Goal: Task Accomplishment & Management: Manage account settings

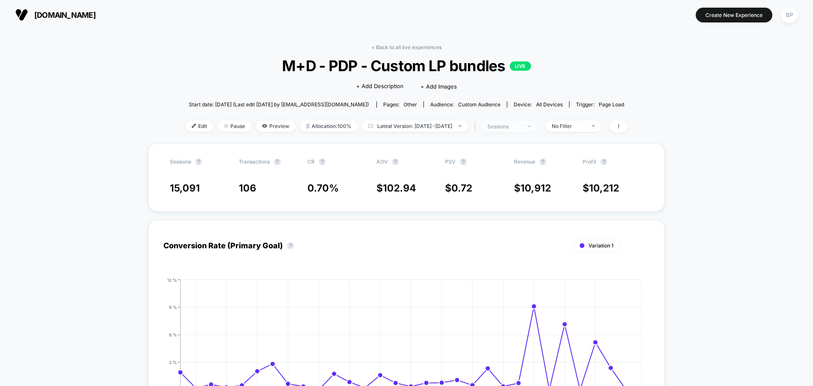
click at [537, 127] on span "sessions" at bounding box center [509, 126] width 56 height 11
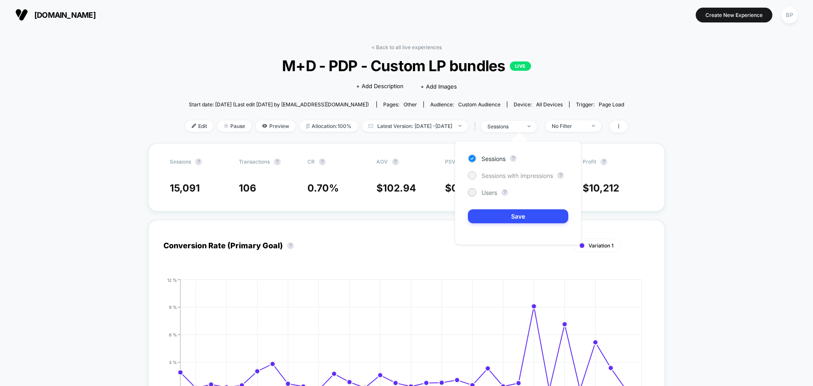
click at [474, 173] on div at bounding box center [472, 175] width 6 height 6
click at [499, 211] on button "Save" at bounding box center [518, 216] width 100 height 14
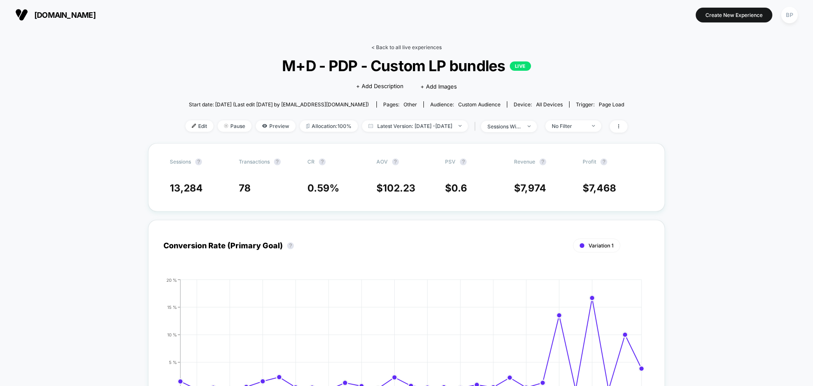
click at [400, 48] on link "< Back to all live experiences" at bounding box center [406, 47] width 70 height 6
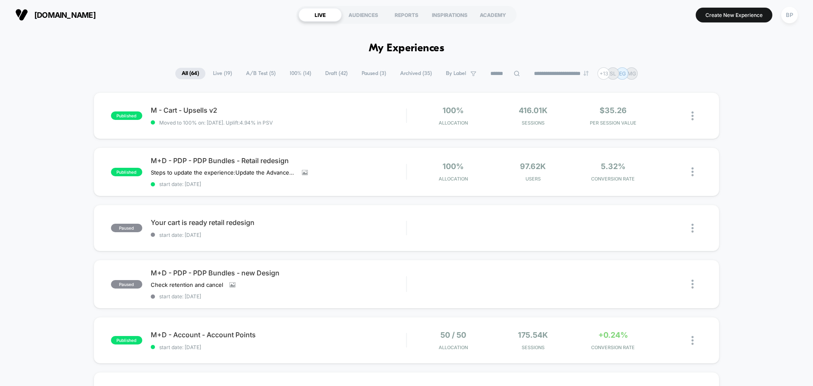
click at [218, 73] on span "Live ( 19 )" at bounding box center [223, 73] width 32 height 11
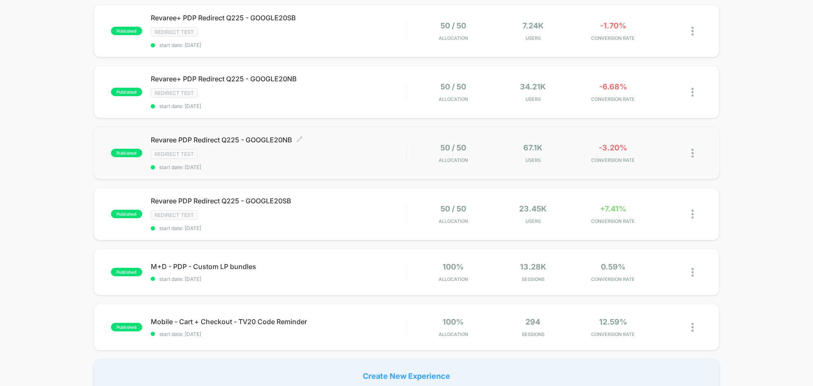
scroll to position [466, 0]
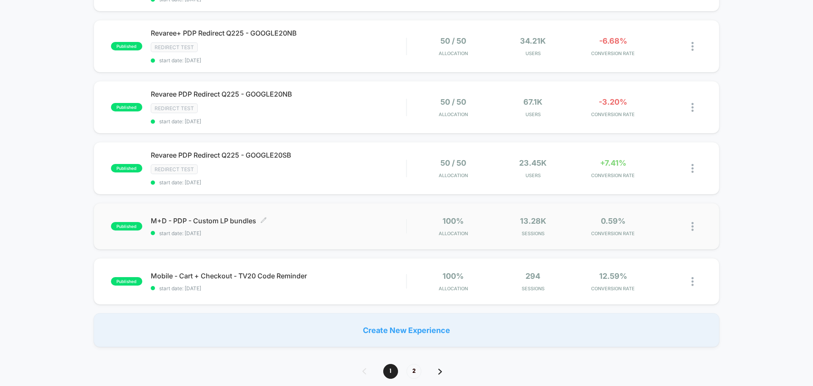
click at [213, 224] on span "M+D - PDP - Custom LP bundles Click to edit experience details" at bounding box center [278, 220] width 255 height 8
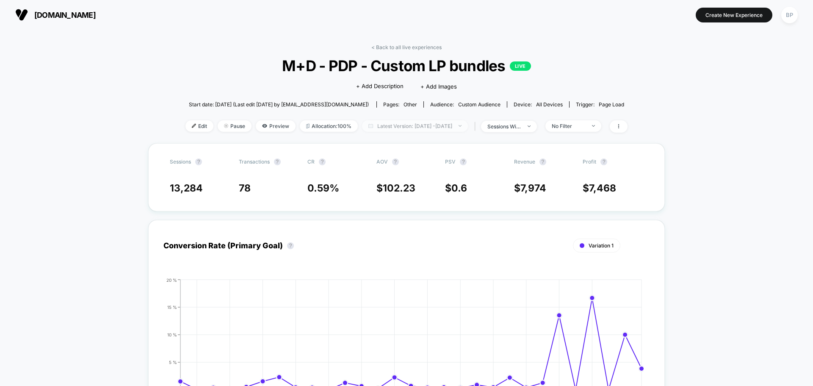
click at [447, 130] on span "Latest Version: [DATE] - [DATE]" at bounding box center [415, 125] width 106 height 11
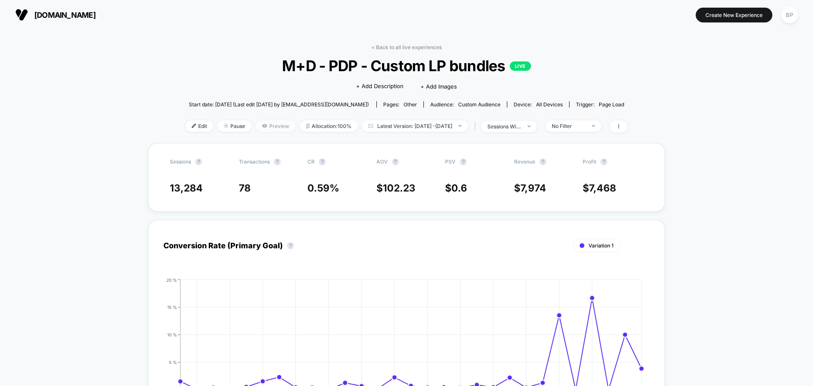
click at [262, 126] on span "Preview" at bounding box center [276, 125] width 40 height 11
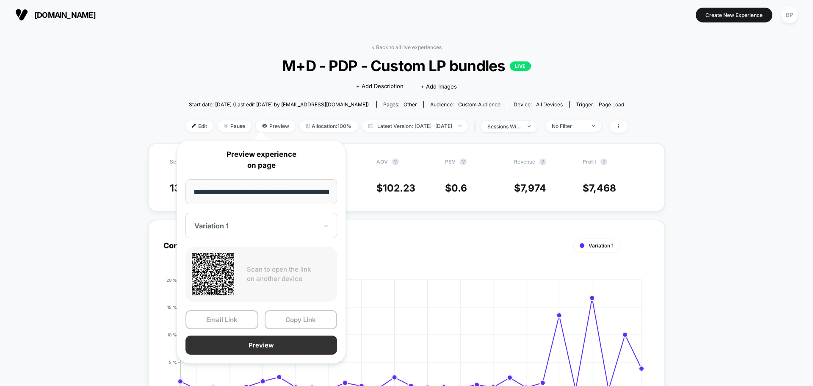
click at [255, 340] on button "Preview" at bounding box center [261, 344] width 152 height 19
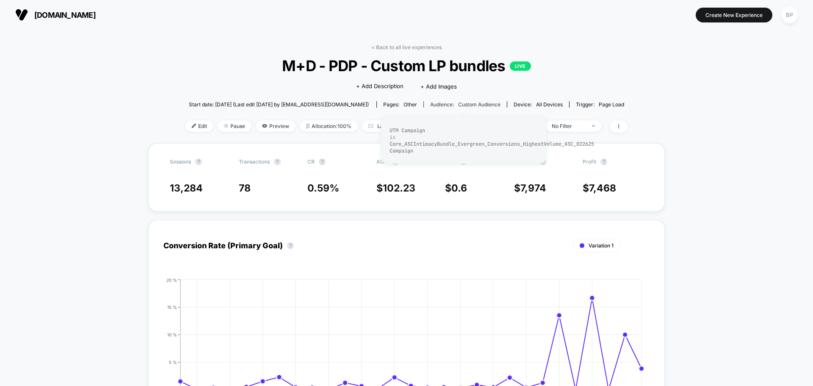
click at [472, 106] on span "Custom Audience" at bounding box center [479, 104] width 42 height 6
click at [458, 102] on span "Custom Audience" at bounding box center [479, 104] width 42 height 6
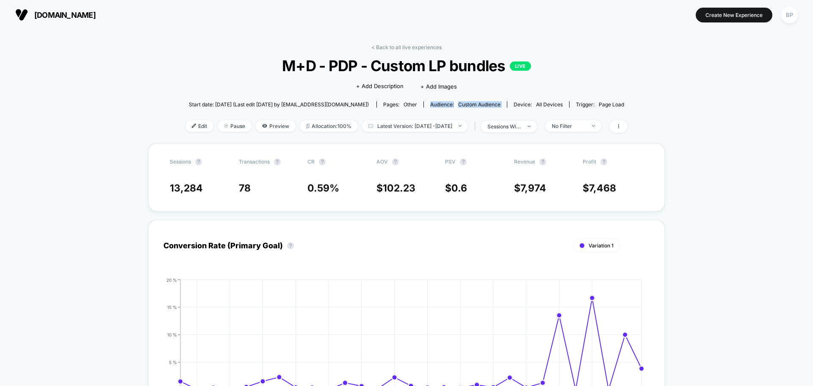
click at [453, 110] on div "Start date: [DATE] (Last edit [DATE] by [EMAIL_ADDRESS][DOMAIN_NAME]) Pages: ot…" at bounding box center [406, 104] width 442 height 15
click at [577, 71] on span "M+D - PDP - Custom LP bundles LIVE" at bounding box center [406, 66] width 398 height 18
click at [190, 124] on span "Edit" at bounding box center [199, 125] width 28 height 11
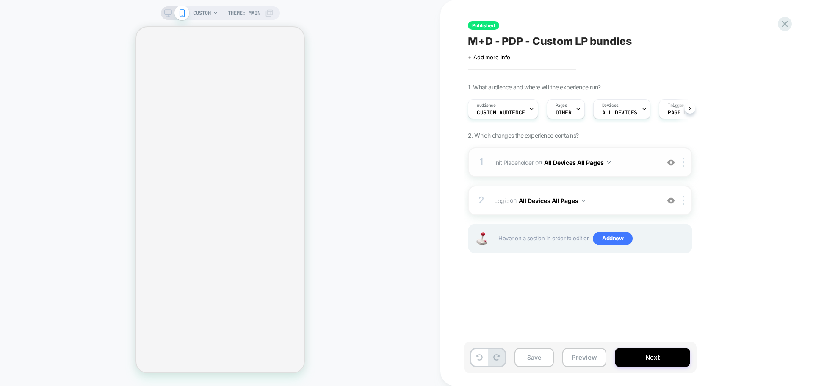
scroll to position [0, 0]
click at [510, 112] on span "Custom Audience" at bounding box center [500, 113] width 48 height 6
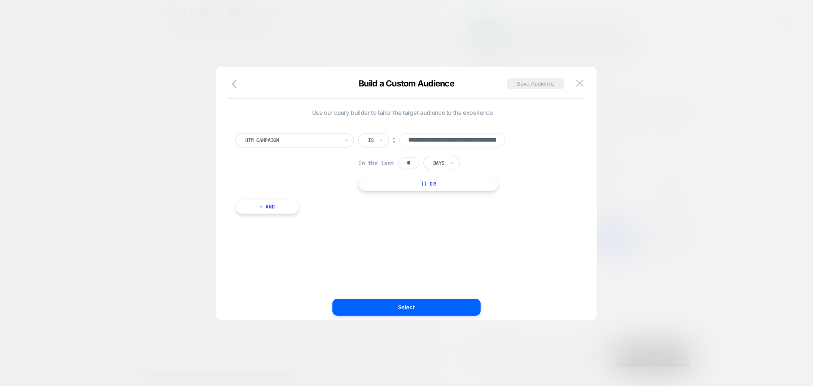
scroll to position [0, 189]
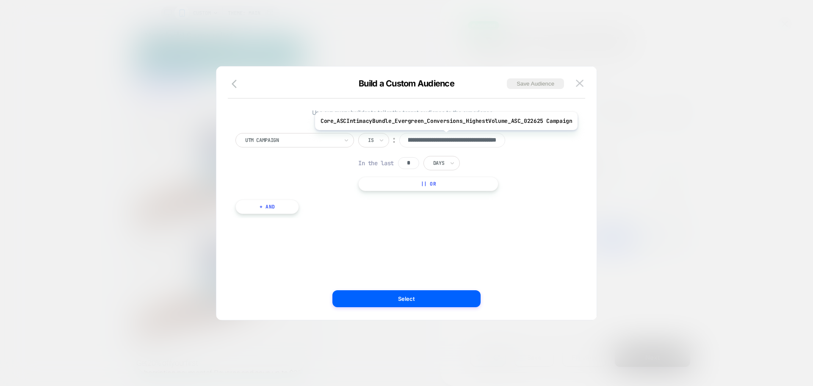
click at [443, 136] on input "**********" at bounding box center [452, 140] width 106 height 14
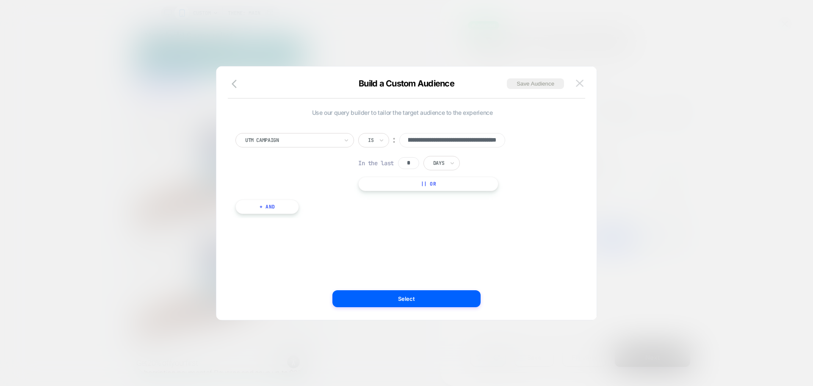
click at [582, 86] on img at bounding box center [580, 83] width 8 height 7
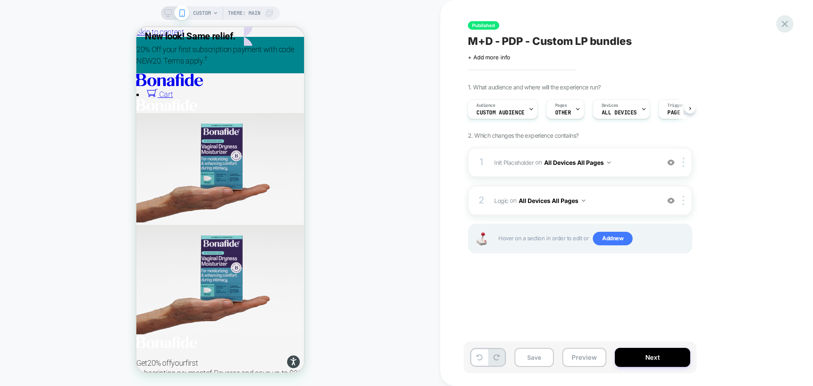
click at [778, 24] on div at bounding box center [784, 23] width 17 height 17
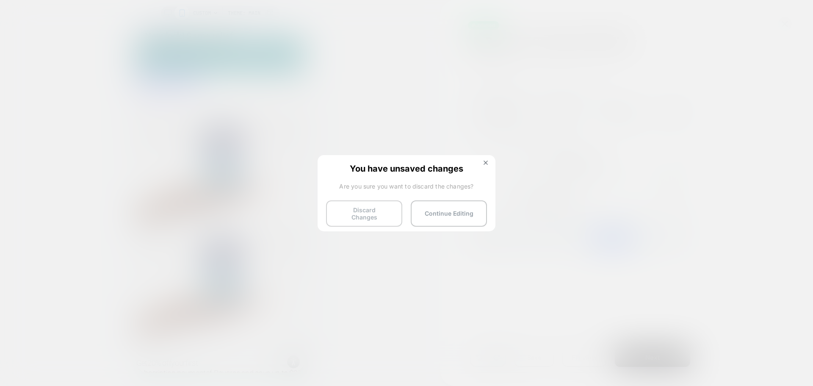
click at [350, 210] on button "Discard Changes" at bounding box center [364, 213] width 76 height 26
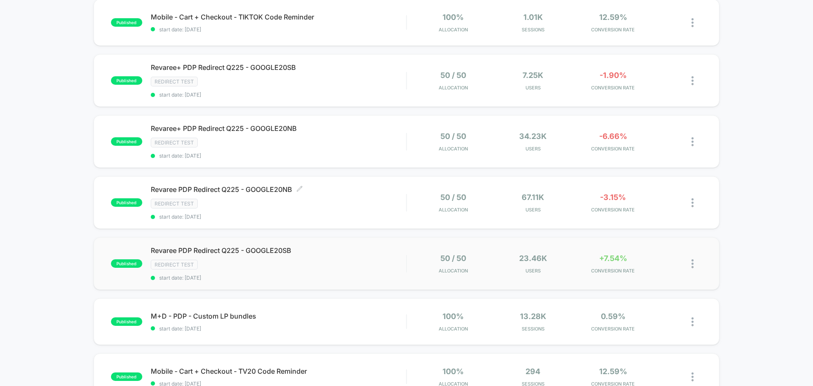
scroll to position [381, 0]
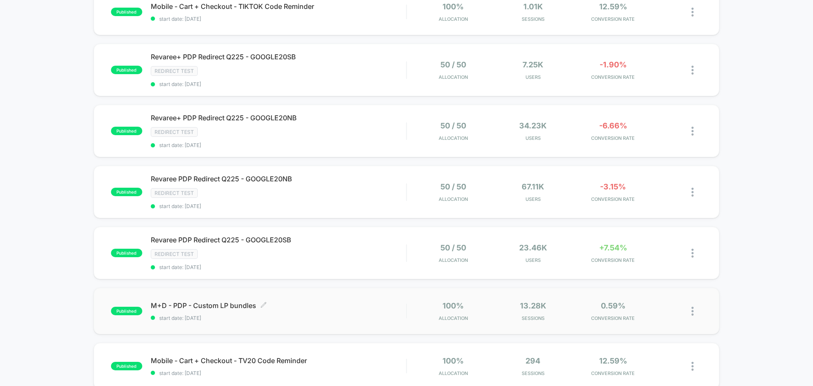
click at [231, 312] on div "M+D - PDP - Custom LP bundles Click to edit experience details Click to edit ex…" at bounding box center [278, 311] width 255 height 20
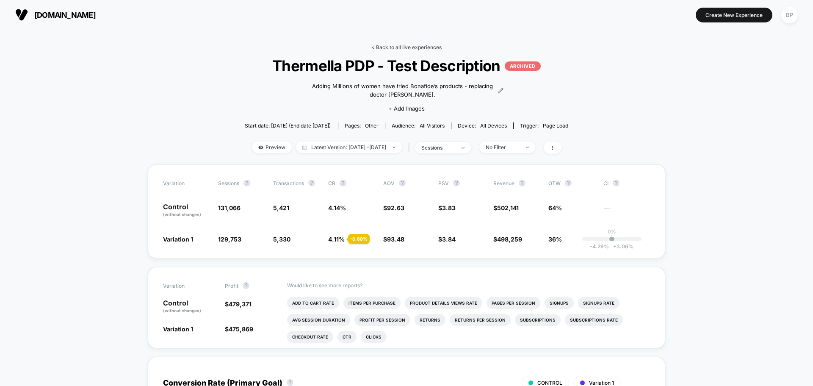
click at [419, 47] on link "< Back to all live experiences" at bounding box center [406, 47] width 70 height 6
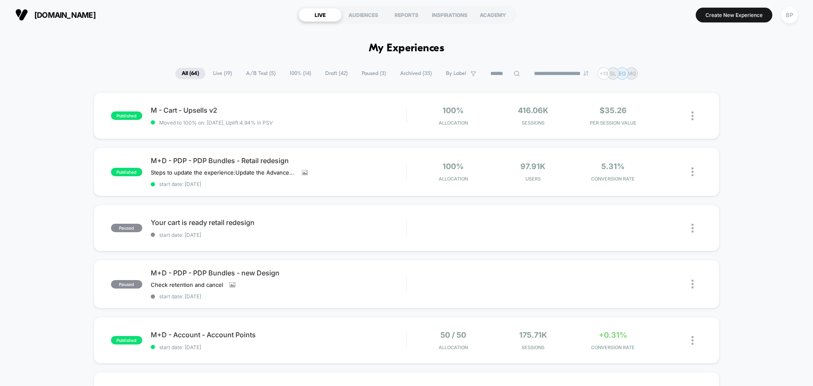
click at [218, 72] on span "Live ( 19 )" at bounding box center [223, 73] width 32 height 11
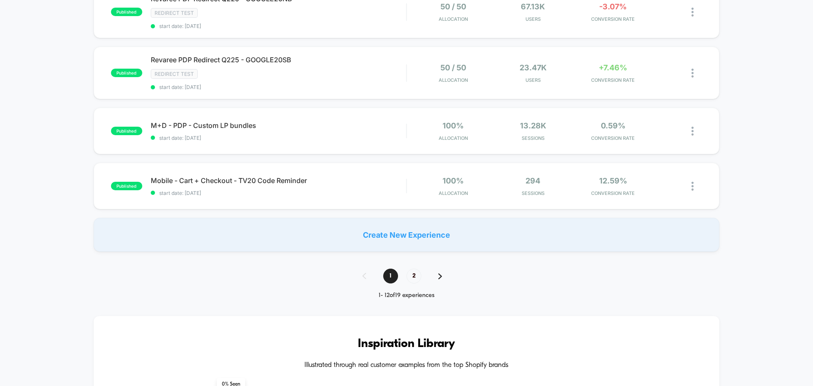
scroll to position [593, 0]
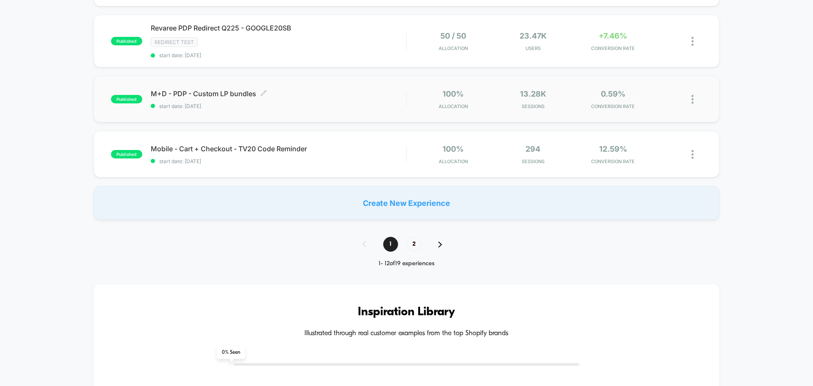
click at [231, 101] on div "M+D - PDP - Custom LP bundles Click to edit experience details Click to edit ex…" at bounding box center [278, 99] width 255 height 20
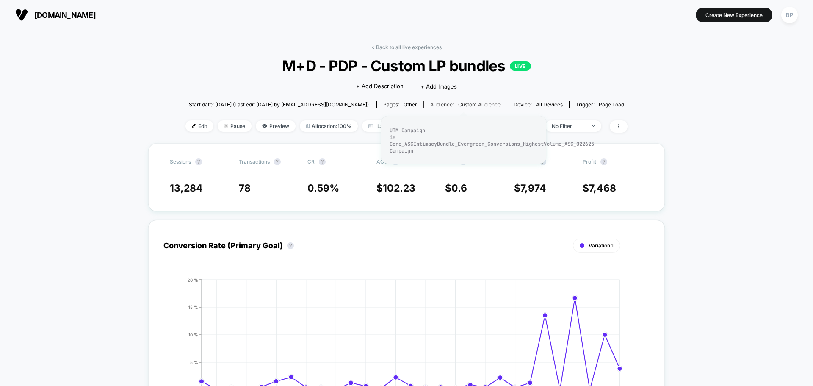
click at [458, 101] on span "Custom Audience" at bounding box center [479, 104] width 42 height 6
click at [469, 107] on span "Custom Audience" at bounding box center [479, 104] width 42 height 6
